Goal: Task Accomplishment & Management: Use online tool/utility

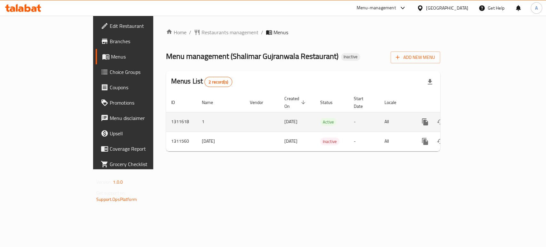
click at [484, 114] on td "enhanced table" at bounding box center [448, 121] width 72 height 19
click at [475, 118] on icon "enhanced table" at bounding box center [471, 122] width 8 height 8
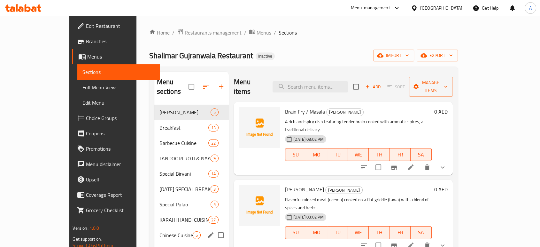
scroll to position [114, 0]
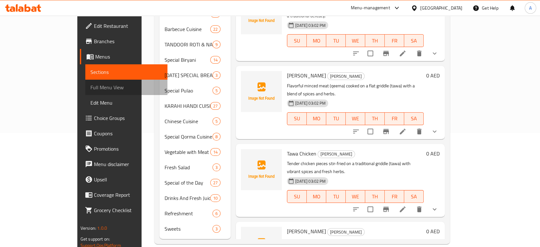
click at [85, 92] on link "Full Menu View" at bounding box center [126, 87] width 82 height 15
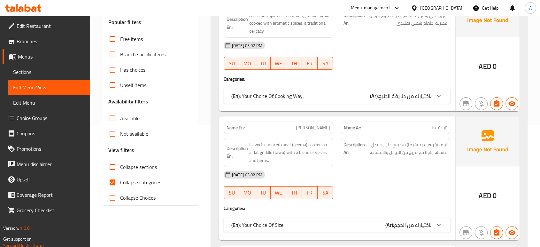
scroll to position [122, 0]
click at [119, 182] on input "Collapse categories" at bounding box center [112, 181] width 15 height 15
checkbox input "false"
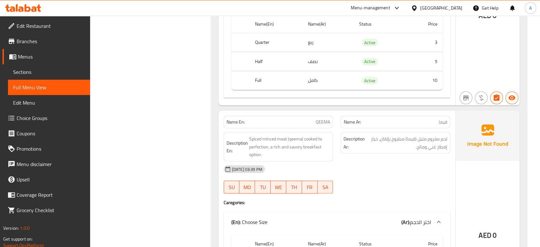
scroll to position [1857, 0]
click at [228, 124] on strong "Name En:" at bounding box center [236, 122] width 18 height 7
click at [238, 124] on strong "Name En:" at bounding box center [236, 122] width 18 height 7
drag, startPoint x: 241, startPoint y: 124, endPoint x: 226, endPoint y: 124, distance: 15.0
click at [226, 124] on div "Name En: QEEMA" at bounding box center [279, 122] width 110 height 12
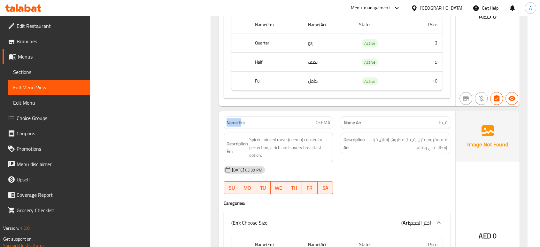
click at [226, 124] on div "Name En: QEEMA" at bounding box center [279, 122] width 110 height 12
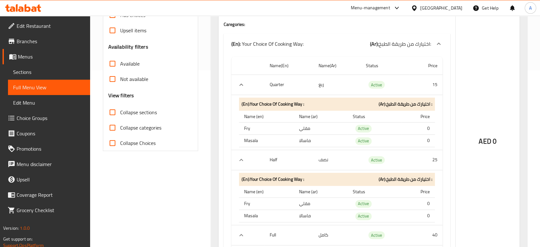
scroll to position [213, 0]
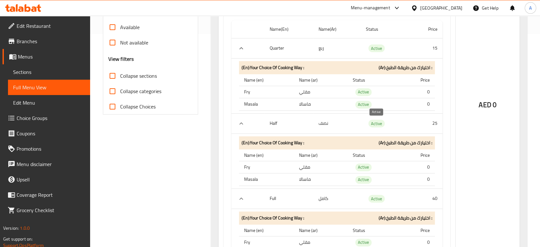
click at [375, 123] on span "Active" at bounding box center [376, 123] width 16 height 7
copy span "Active"
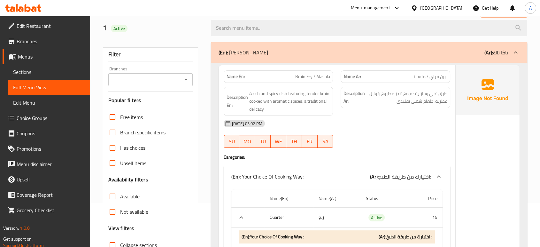
scroll to position [0, 0]
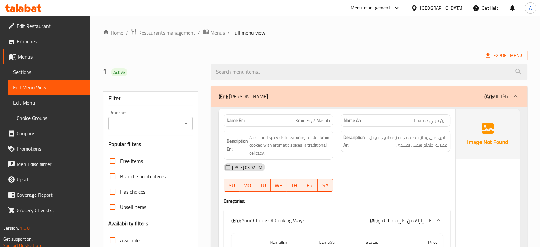
click at [499, 53] on span "Export Menu" at bounding box center [504, 55] width 36 height 8
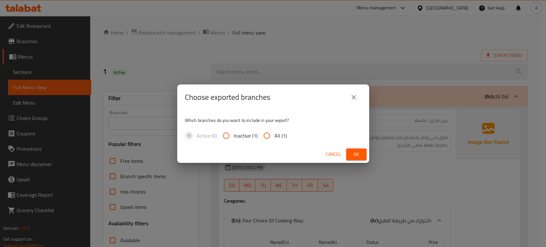
click at [274, 128] on label "All (1)" at bounding box center [273, 135] width 28 height 15
click at [274, 128] on input "All (1)" at bounding box center [266, 135] width 15 height 15
radio input "true"
click at [274, 134] on span "All (1)" at bounding box center [280, 136] width 12 height 8
click at [274, 134] on input "All (1)" at bounding box center [266, 135] width 15 height 15
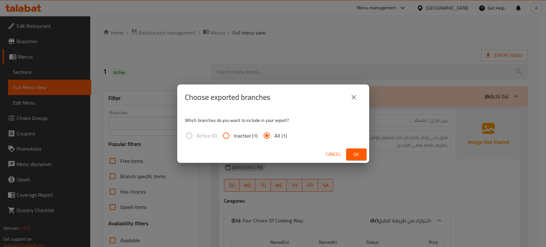
click at [352, 153] on span "Ok" at bounding box center [356, 154] width 10 height 8
